Goal: Task Accomplishment & Management: Manage account settings

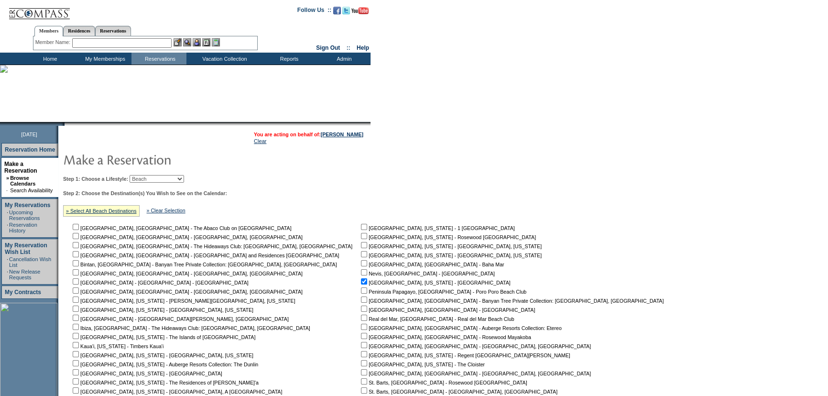
drag, startPoint x: 43, startPoint y: 56, endPoint x: 38, endPoint y: 68, distance: 12.4
click at [43, 56] on td "Home" at bounding box center [49, 59] width 55 height 12
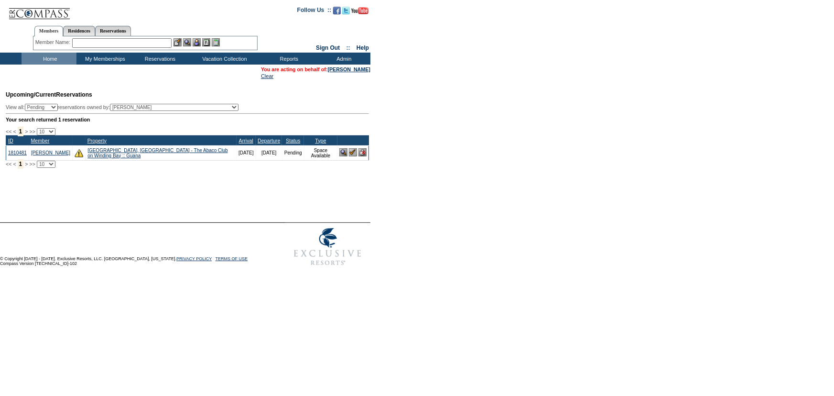
click at [101, 43] on input "text" at bounding box center [121, 43] width 99 height 10
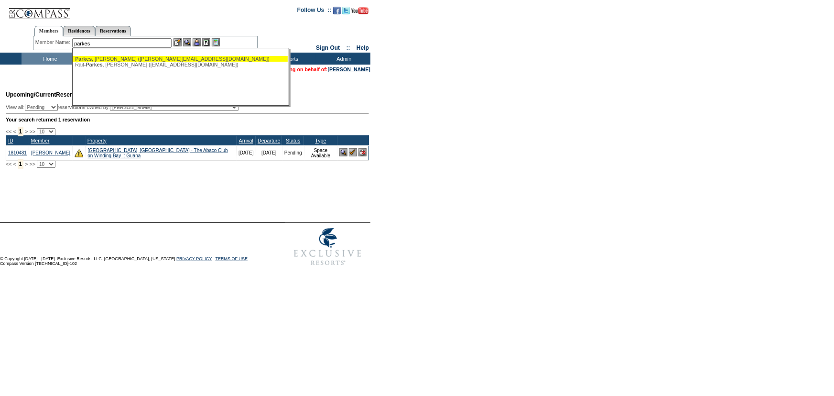
click at [92, 58] on span "Parkes" at bounding box center [83, 59] width 17 height 6
type input "Parkes, Scott (sparkes@tamarackhomes.com)"
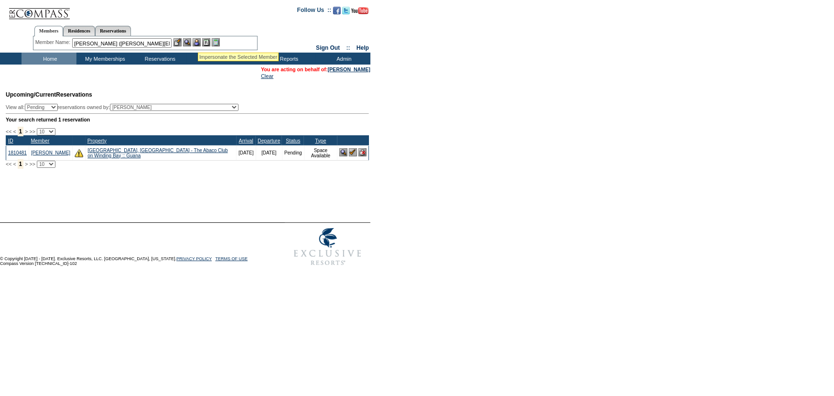
click at [198, 41] on img at bounding box center [197, 42] width 8 height 8
click at [189, 42] on img at bounding box center [187, 42] width 8 height 8
